Goal: Information Seeking & Learning: Learn about a topic

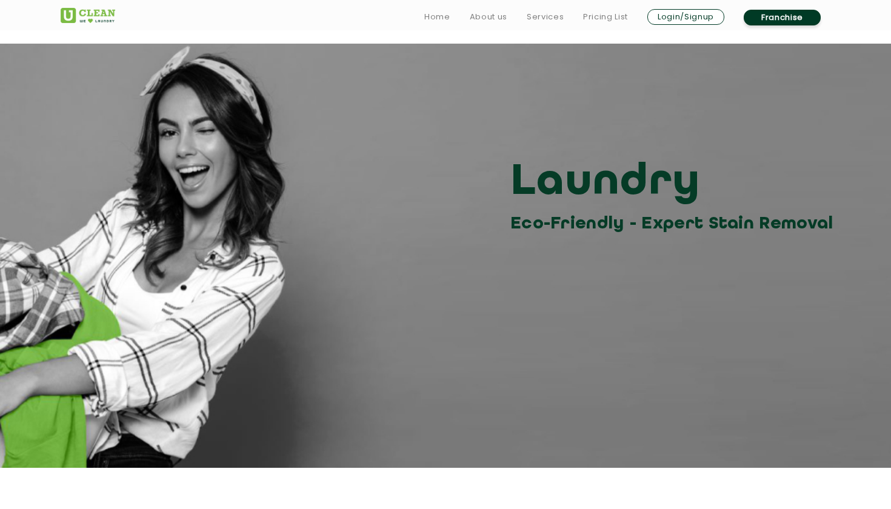
scroll to position [1553, 0]
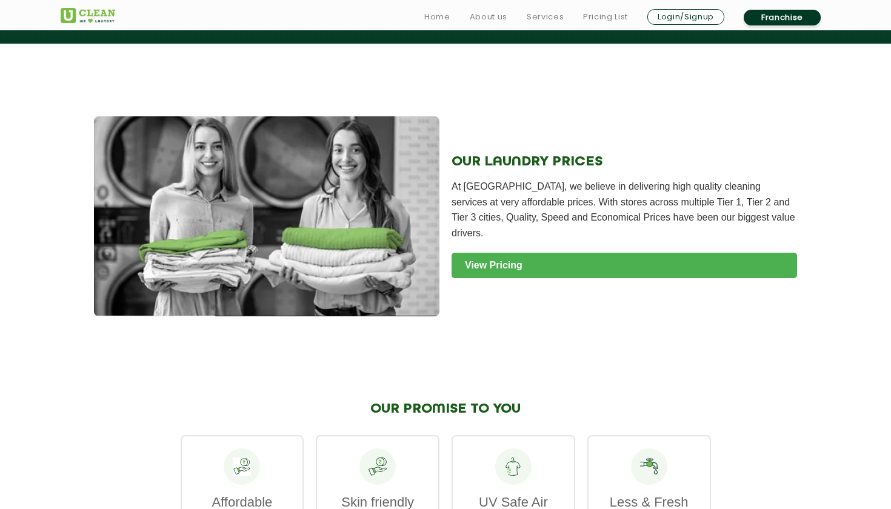
click at [519, 260] on link "View Pricing" at bounding box center [625, 265] width 346 height 25
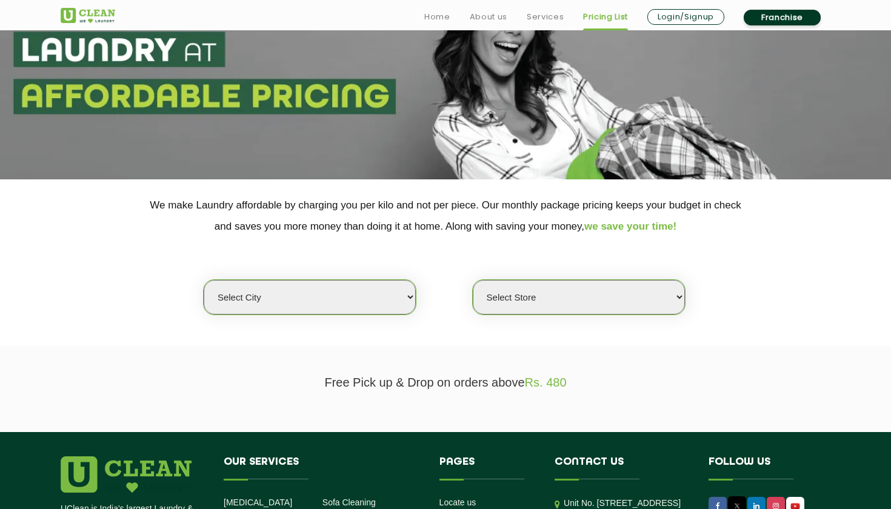
scroll to position [102, 0]
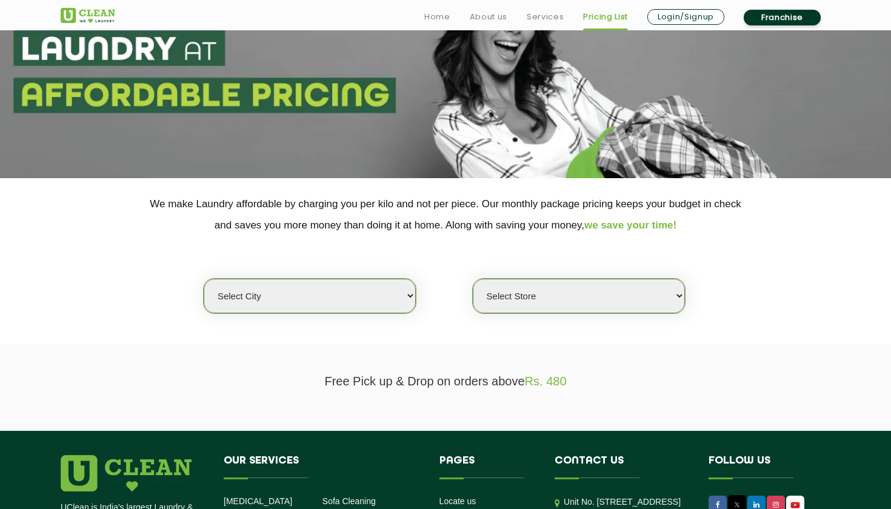
select select "125"
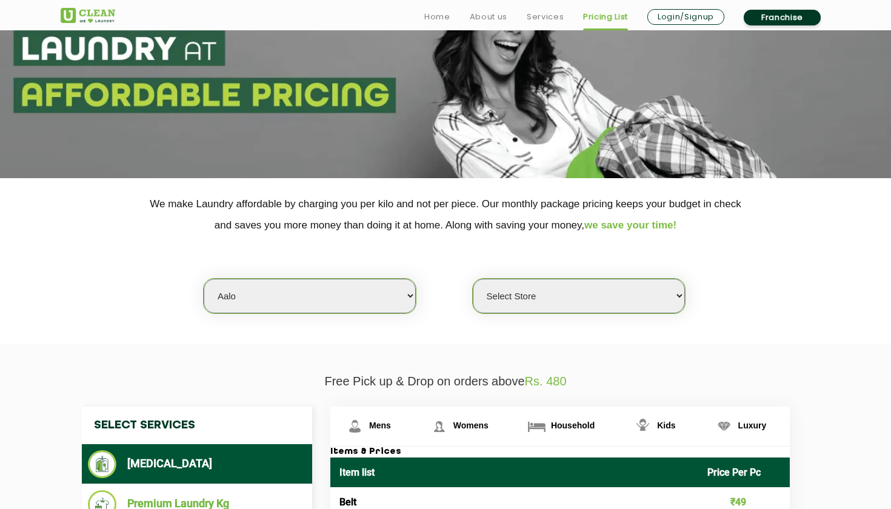
select select "354"
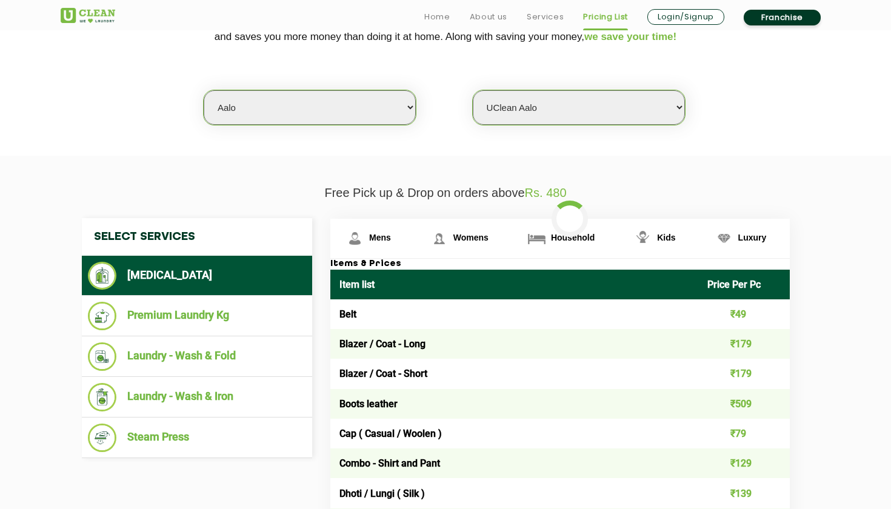
scroll to position [306, 0]
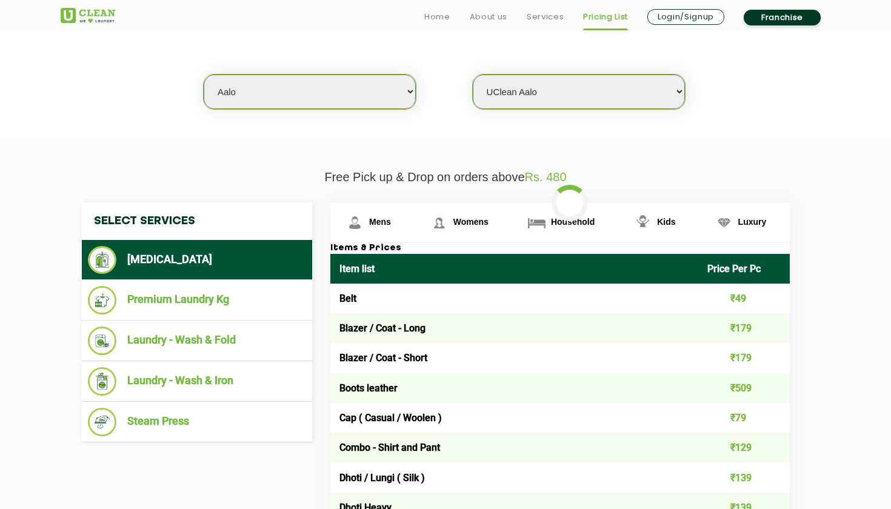
click at [495, 305] on td "Belt" at bounding box center [514, 299] width 368 height 30
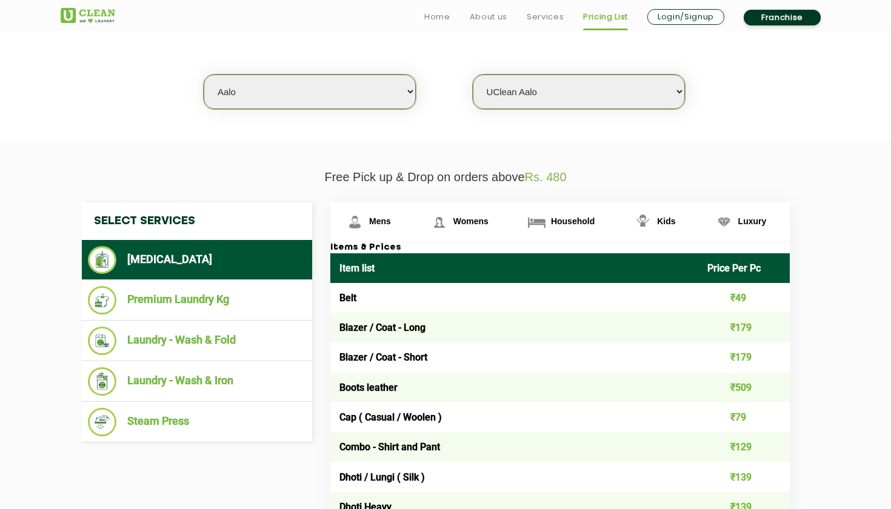
click at [712, 301] on td "₹49" at bounding box center [744, 298] width 92 height 30
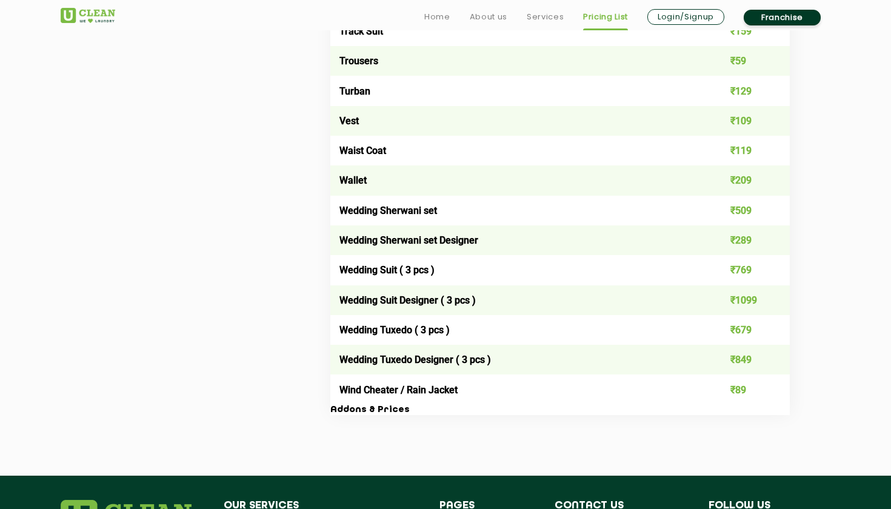
scroll to position [2307, 0]
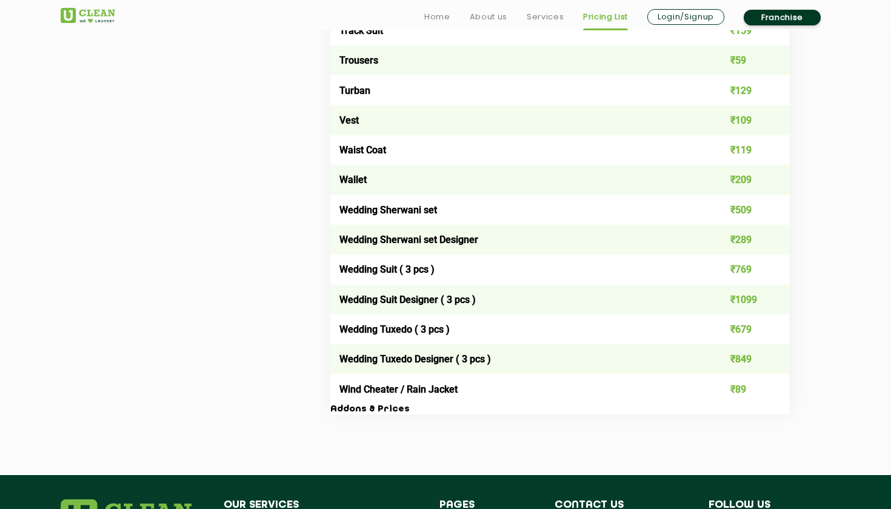
click at [412, 344] on td "Wedding Tuxedo Designer ( 3 pcs )" at bounding box center [514, 359] width 368 height 30
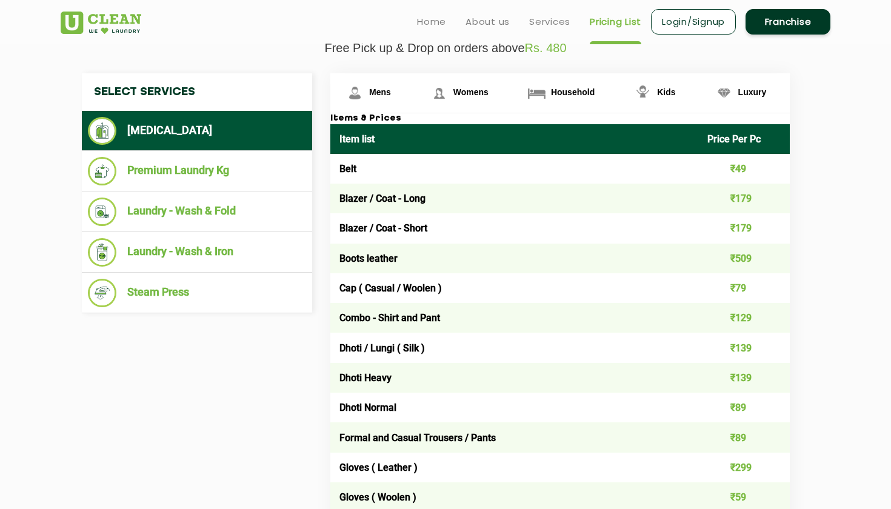
scroll to position [434, 0]
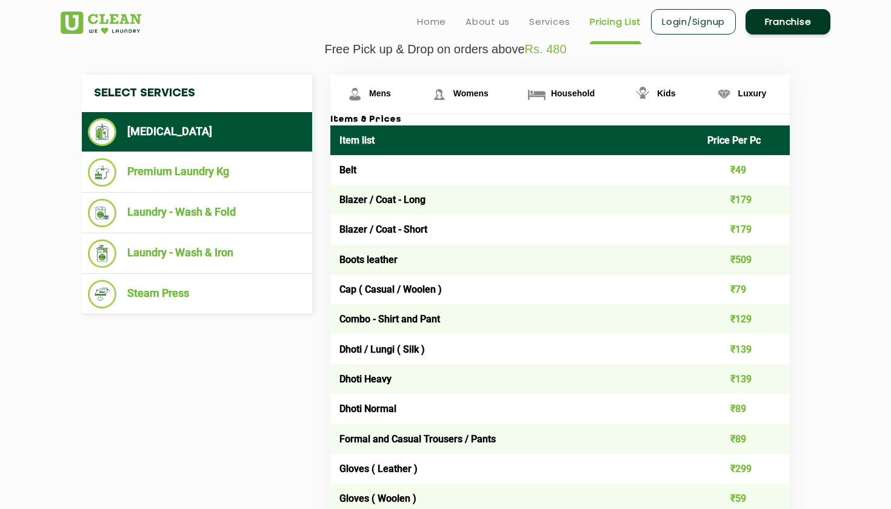
click at [387, 150] on th "Item list" at bounding box center [514, 140] width 368 height 30
click at [440, 92] on img at bounding box center [439, 94] width 21 height 21
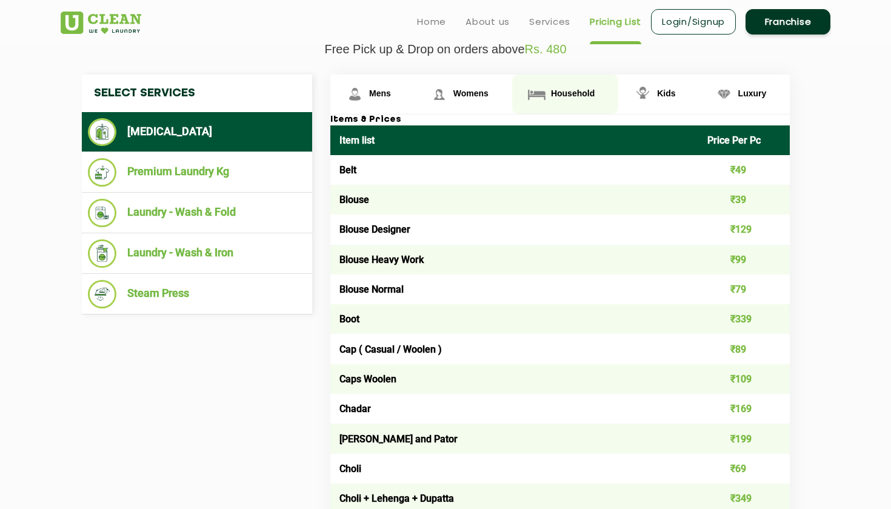
click at [551, 98] on span "Household" at bounding box center [573, 94] width 44 height 10
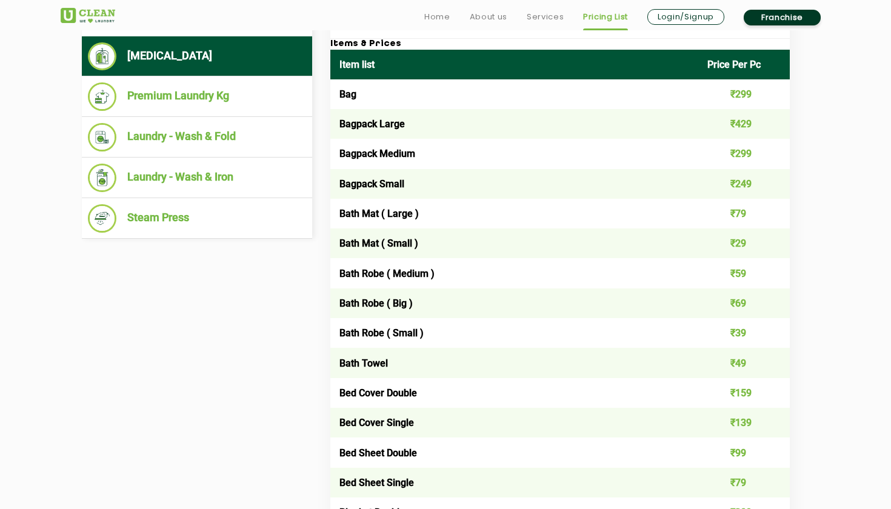
scroll to position [519, 0]
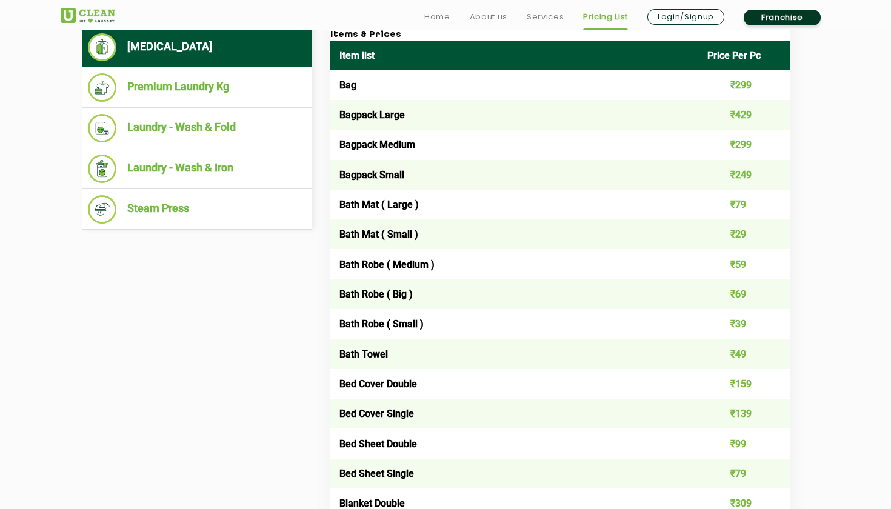
click at [705, 235] on td "₹29" at bounding box center [744, 234] width 92 height 30
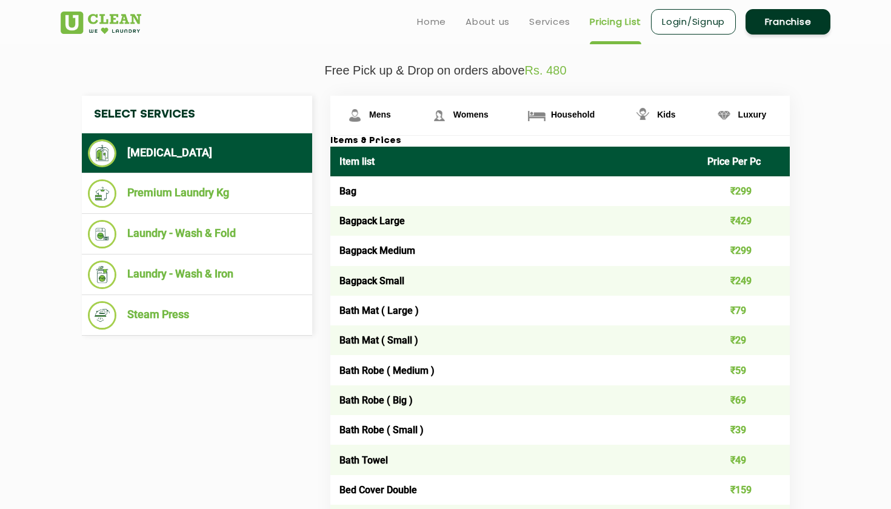
scroll to position [409, 0]
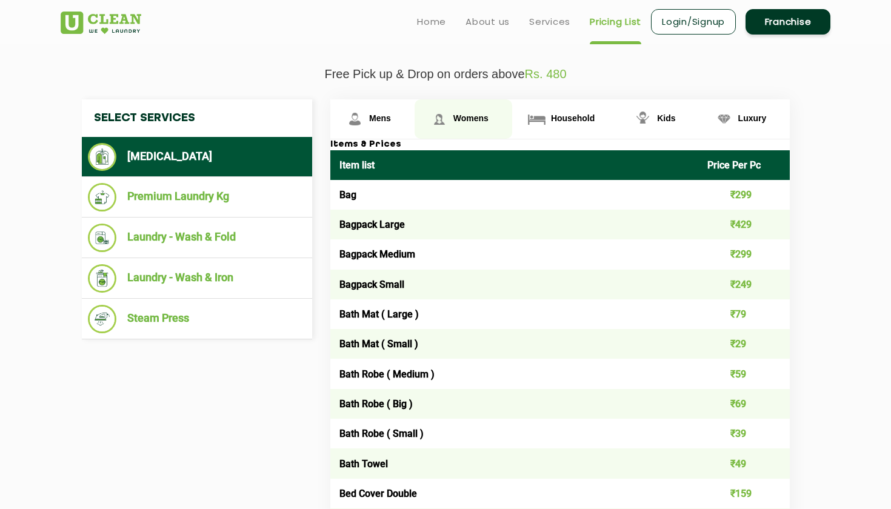
click at [457, 120] on link "Womens" at bounding box center [464, 118] width 98 height 39
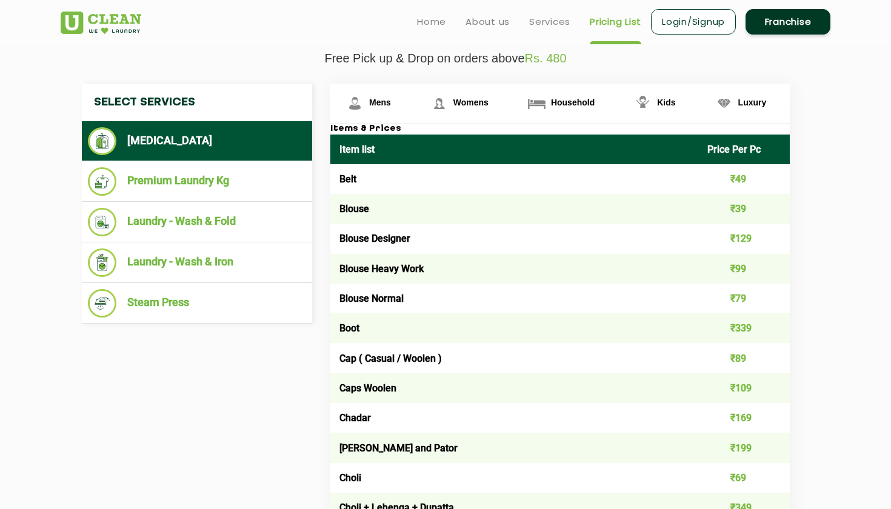
scroll to position [414, 0]
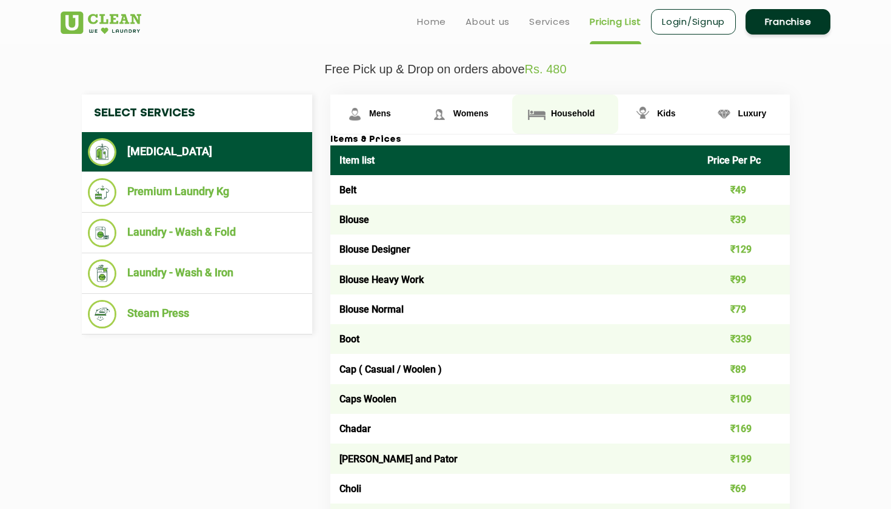
click at [551, 118] on span "Household" at bounding box center [573, 114] width 44 height 10
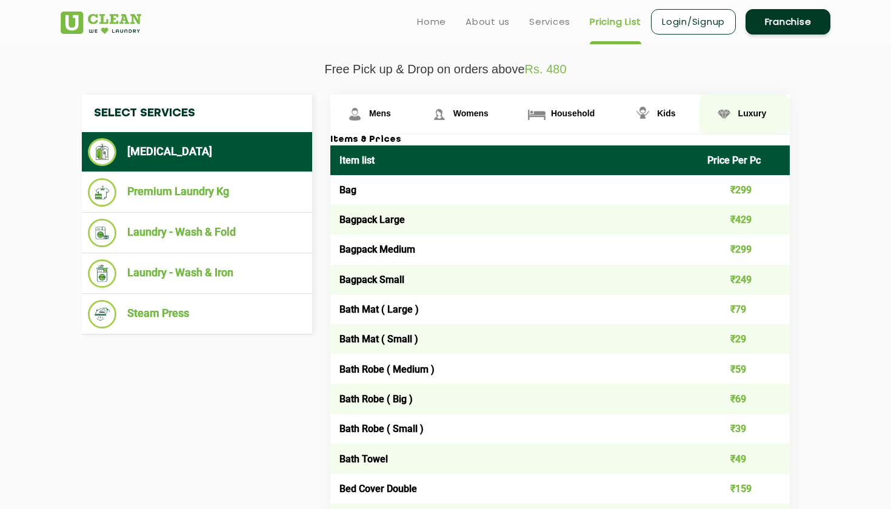
click at [738, 118] on span "Luxury" at bounding box center [752, 114] width 28 height 10
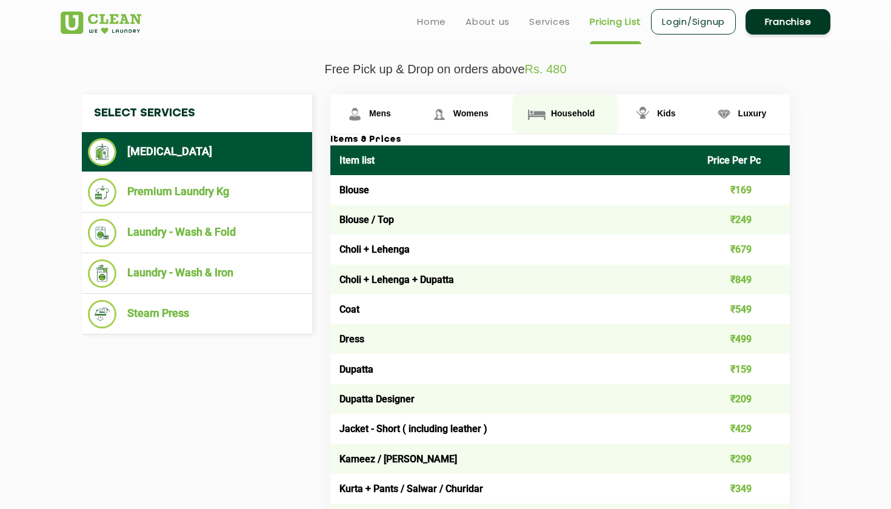
click at [527, 112] on img at bounding box center [536, 114] width 21 height 21
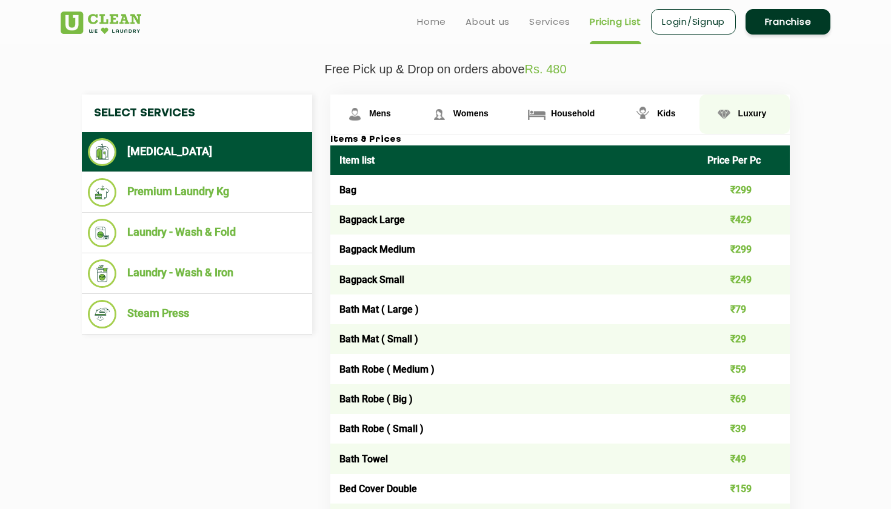
click at [738, 118] on span "Luxury" at bounding box center [752, 114] width 28 height 10
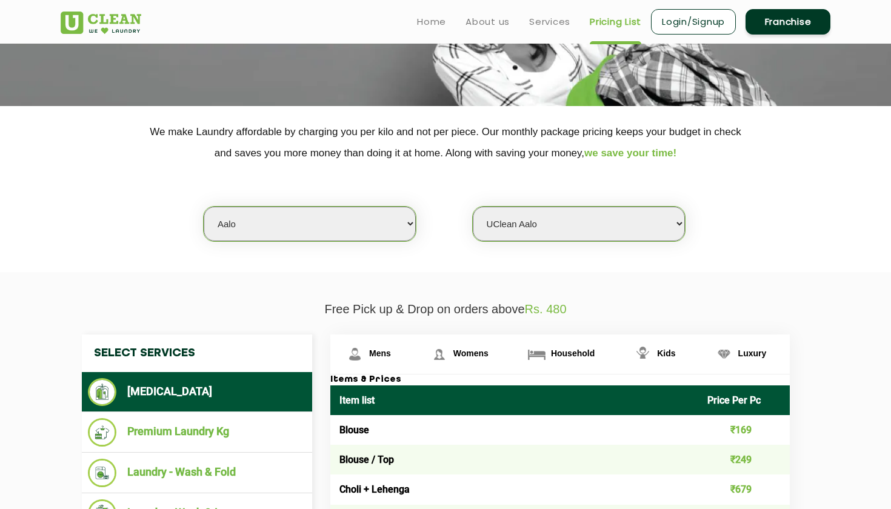
scroll to position [127, 0]
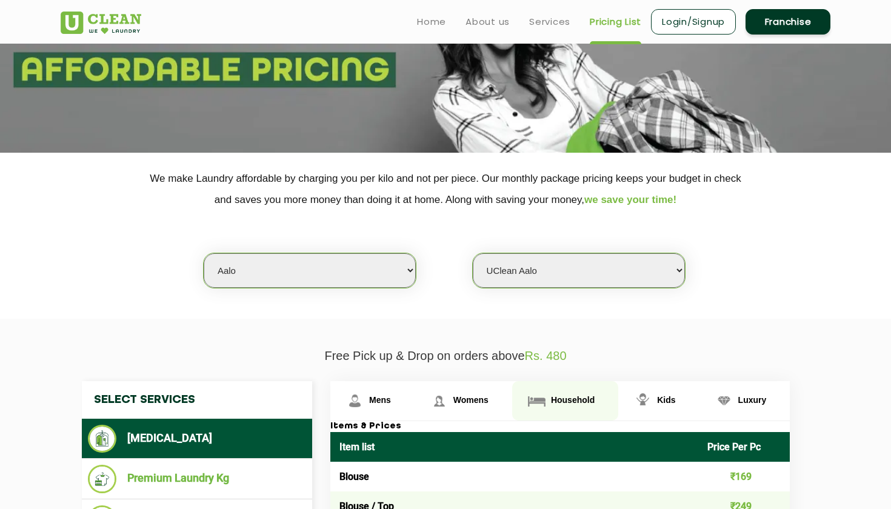
click at [512, 413] on link "Household" at bounding box center [565, 400] width 106 height 39
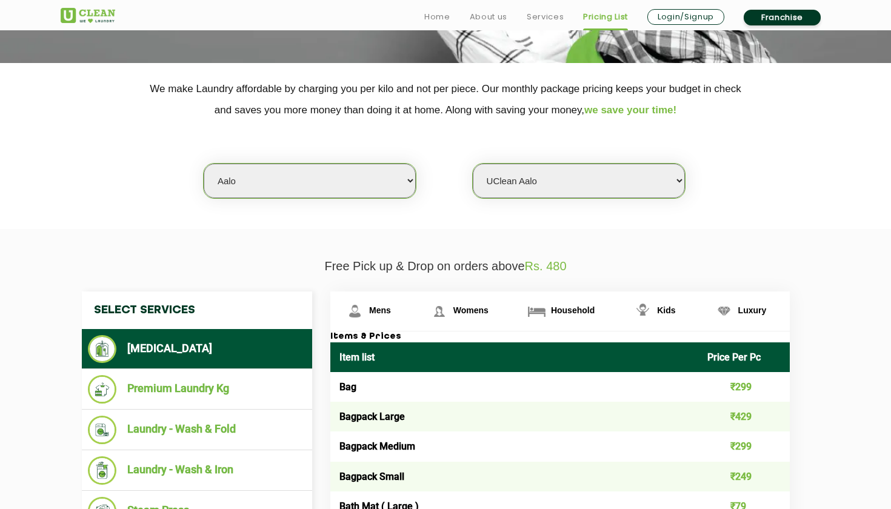
scroll to position [217, 0]
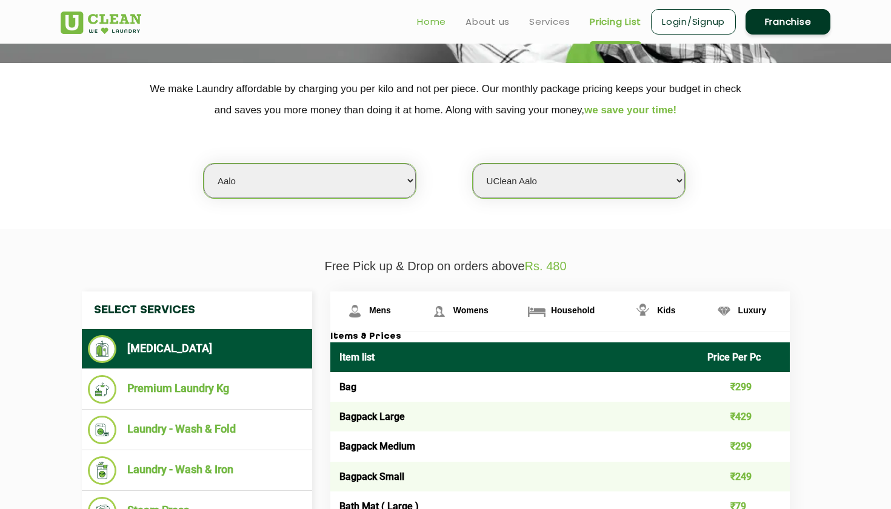
click at [434, 28] on link "Home" at bounding box center [431, 22] width 29 height 15
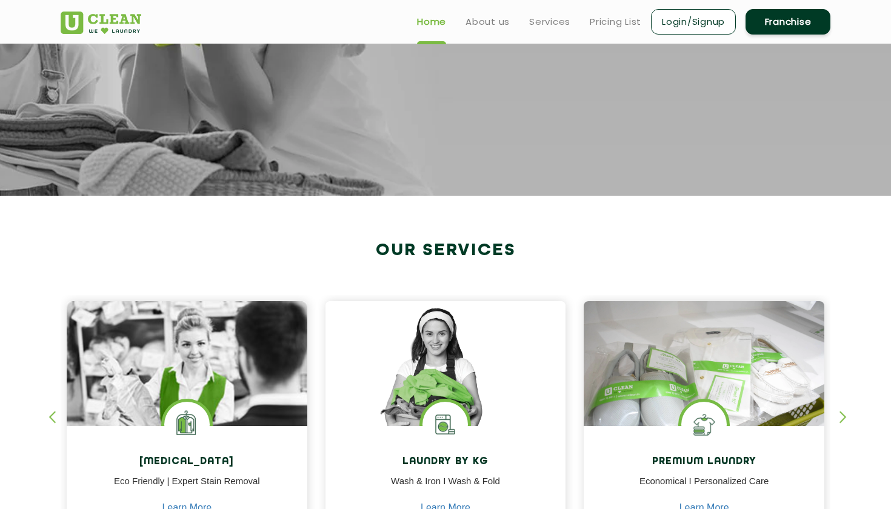
scroll to position [255, 0]
